Goal: Task Accomplishment & Management: Manage account settings

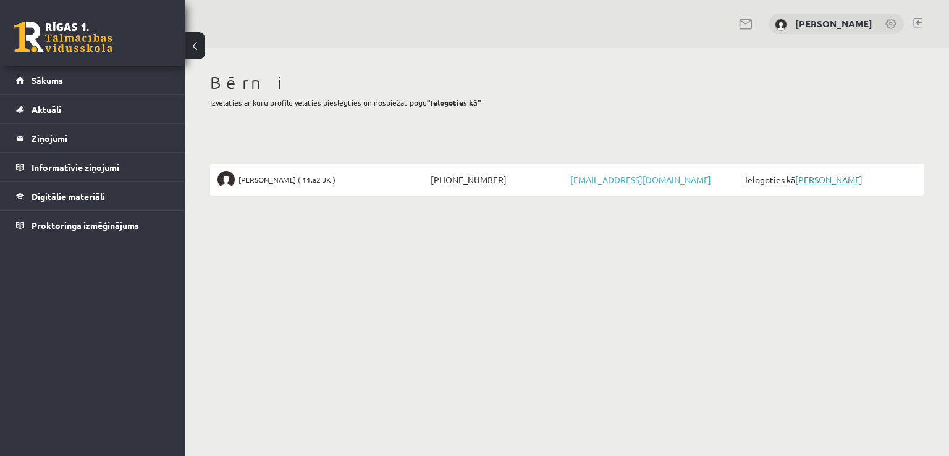
click at [802, 177] on link "[PERSON_NAME]" at bounding box center [828, 179] width 67 height 11
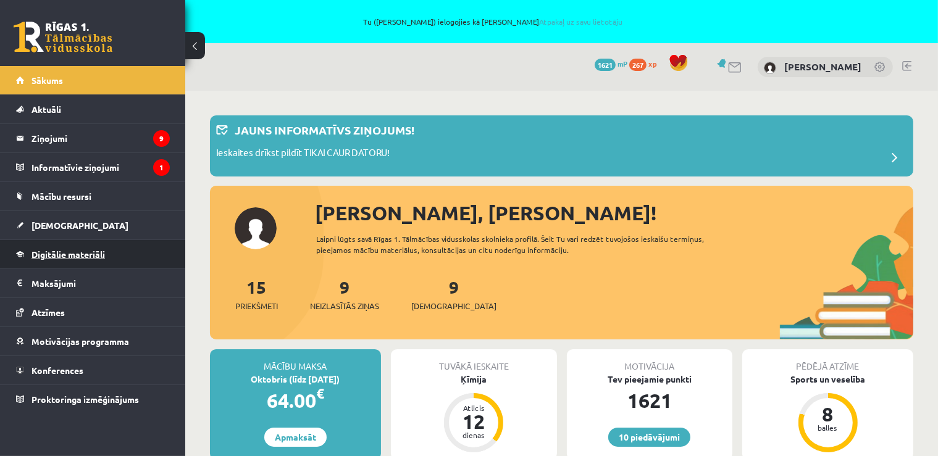
click at [88, 251] on span "Digitālie materiāli" at bounding box center [67, 254] width 73 height 11
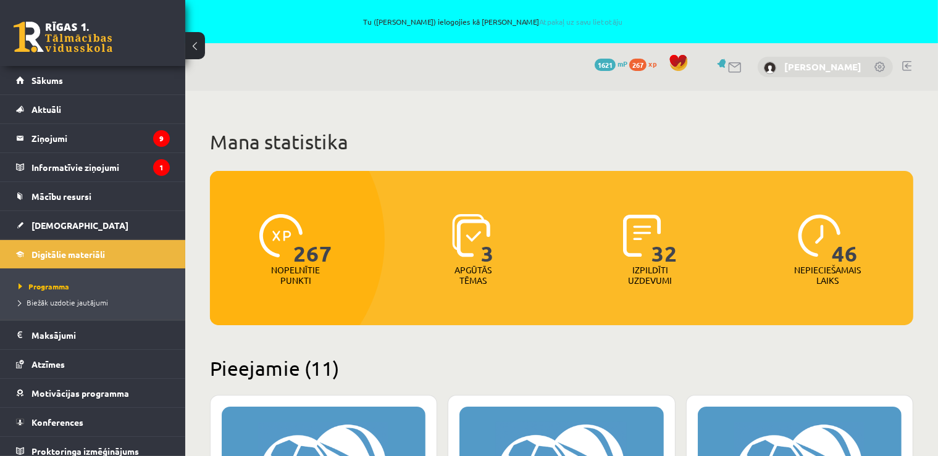
click at [834, 66] on link "[PERSON_NAME]" at bounding box center [822, 67] width 77 height 12
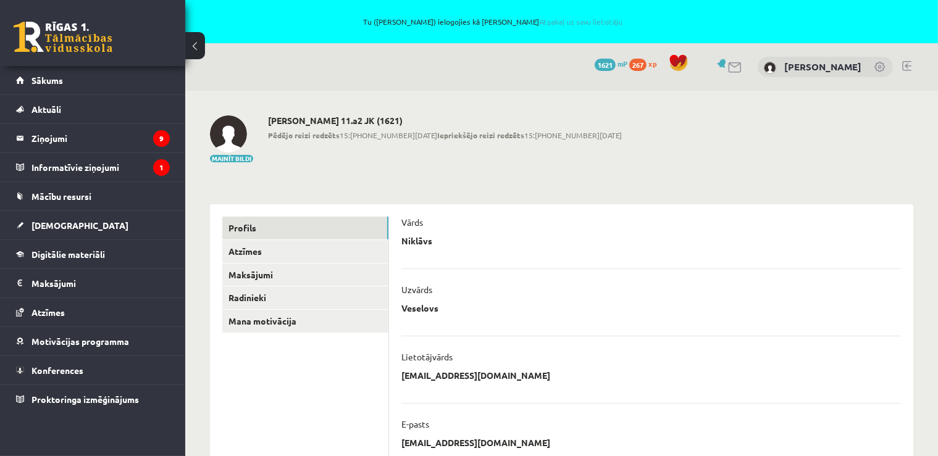
click at [905, 70] on link at bounding box center [906, 66] width 9 height 10
